Goal: Transaction & Acquisition: Purchase product/service

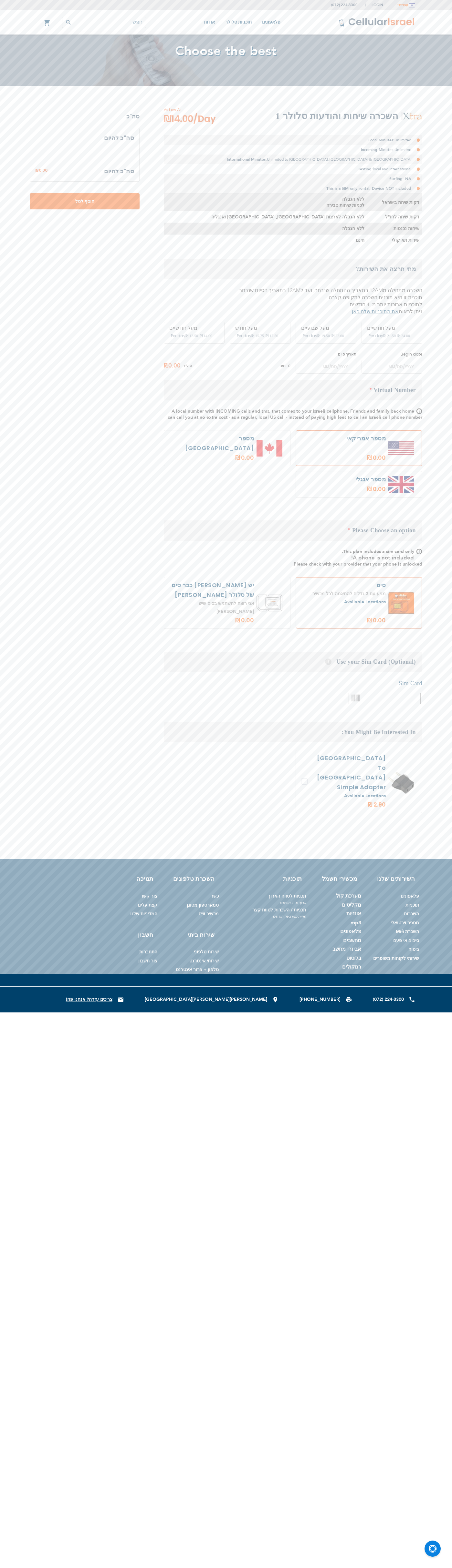
click at [405, 5] on button "עברית" at bounding box center [405, 5] width 19 height 9
click at [397, 17] on link "english" at bounding box center [397, 17] width 36 height 11
click at [376, 5] on span "Login" at bounding box center [377, 5] width 12 height 5
click at [349, 23] on link "הרשמה למערכת" at bounding box center [345, 29] width 64 height 15
click at [293, 169] on li "Texting: local and international" at bounding box center [293, 169] width 258 height 10
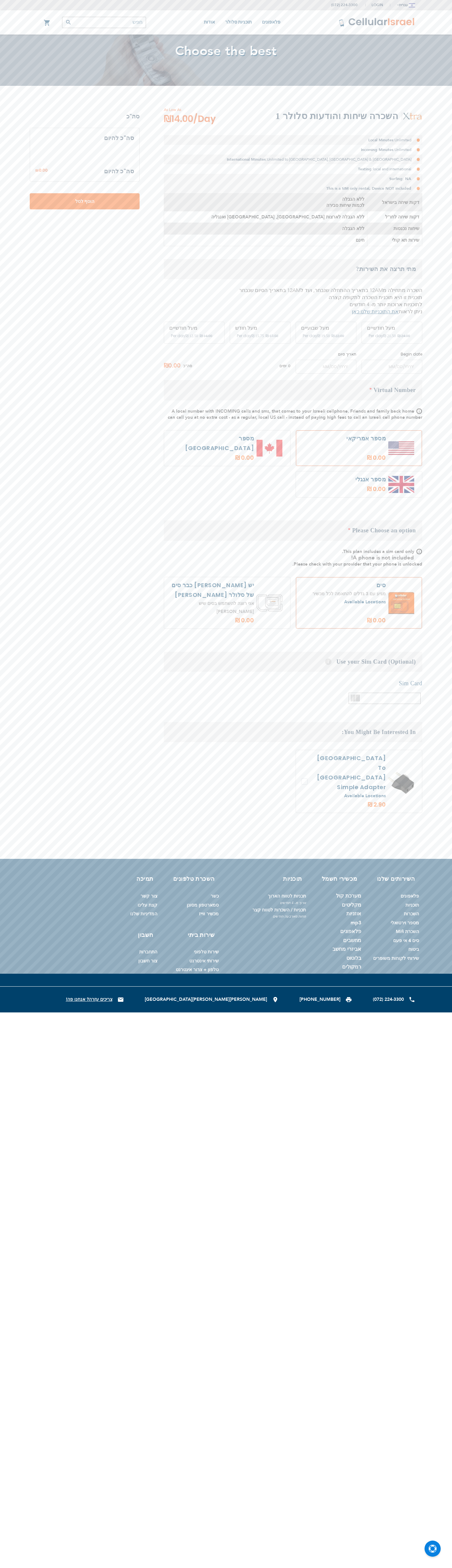
click at [87, 31] on div "העגלה שלי Mini Cart תפריט חשבון אודות [PERSON_NAME] קשר המדיניות שלנו תוכניות ס…" at bounding box center [226, 23] width 387 height 24
click at [430, 860] on div "השירותים שלנו פלאפונים תוכניות השכרות מספר וירטואלי השכרת Mifi סים 4 אי פעם ביט…" at bounding box center [226, 922] width 452 height 127
click at [111, 1012] on html "The store will not work correctly in the case when cookies are disabled. (072) …" at bounding box center [226, 506] width 452 height 1012
click at [16, 95] on div "(072) 224-3300 Login הרשמה למערכת כניסה עברית english" at bounding box center [226, 506] width 452 height 1012
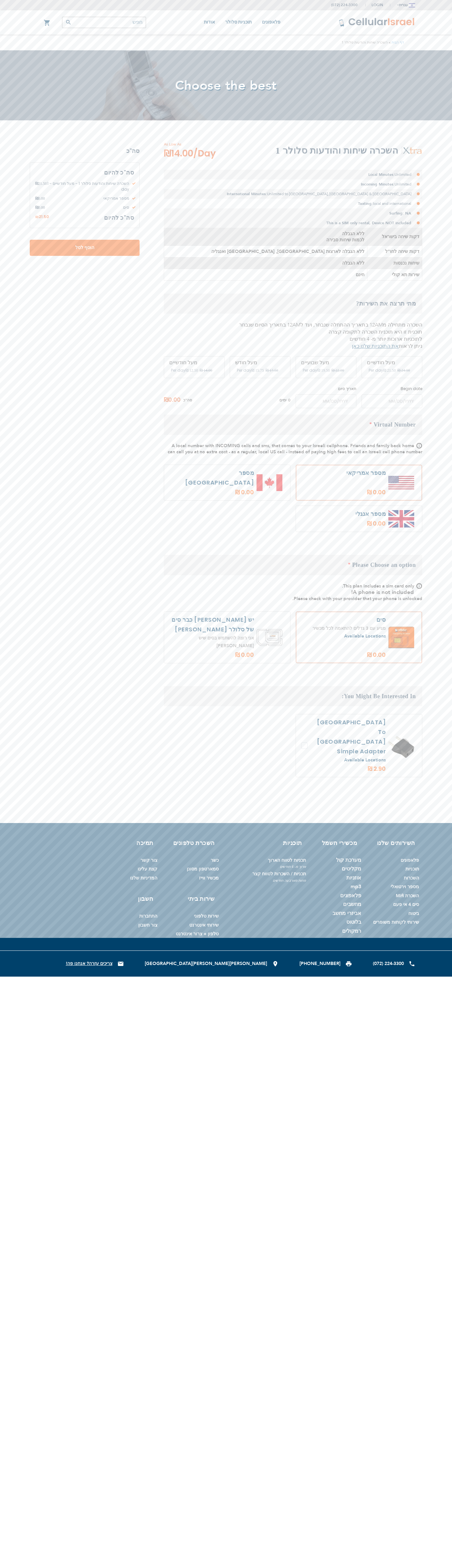
click at [376, 5] on span "Login" at bounding box center [377, 5] width 12 height 5
click at [349, 23] on link "הרשמה למערכת" at bounding box center [345, 29] width 64 height 15
click at [293, 184] on li "Incoming Minutes: Unlimited" at bounding box center [293, 184] width 258 height 10
click at [85, 195] on span "מספר אמריקאי" at bounding box center [90, 198] width 89 height 6
